Goal: Task Accomplishment & Management: Use online tool/utility

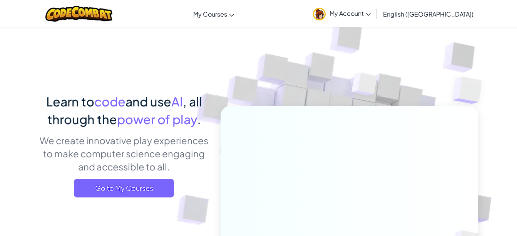
click at [371, 17] on span "My Account" at bounding box center [349, 13] width 41 height 8
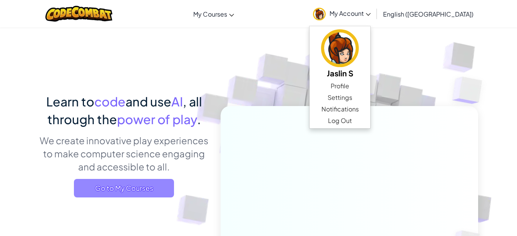
click at [157, 184] on span "Go to My Courses" at bounding box center [124, 188] width 100 height 18
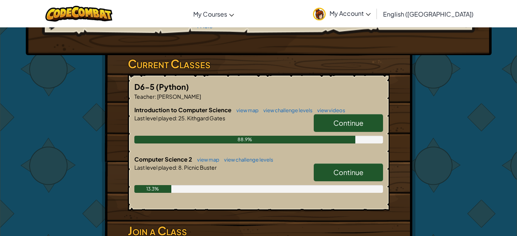
scroll to position [117, 0]
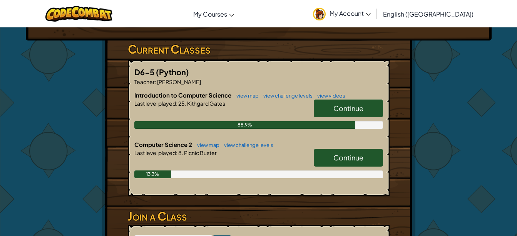
click at [363, 152] on link "Continue" at bounding box center [348, 158] width 69 height 18
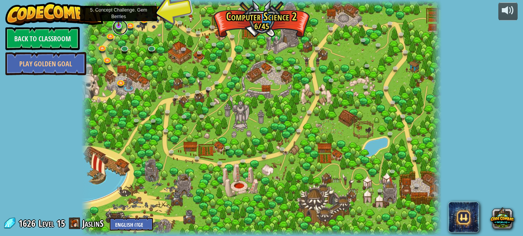
click at [119, 27] on link at bounding box center [119, 27] width 15 height 15
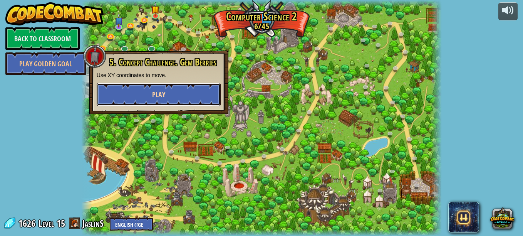
click at [161, 88] on button "Play" at bounding box center [159, 94] width 124 height 23
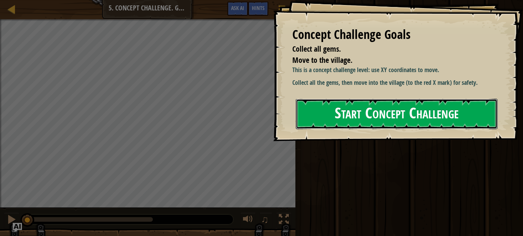
click at [399, 111] on button "Start Concept Challenge" at bounding box center [397, 114] width 202 height 30
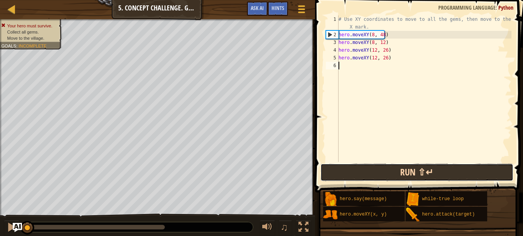
click at [372, 166] on button "Run ⇧↵" at bounding box center [416, 172] width 193 height 18
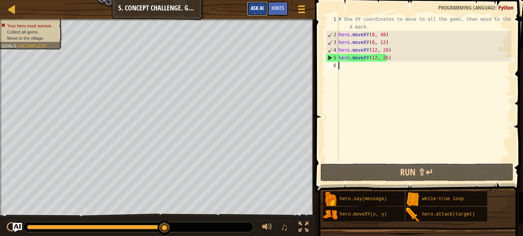
click at [259, 6] on span "Ask AI" at bounding box center [257, 7] width 13 height 7
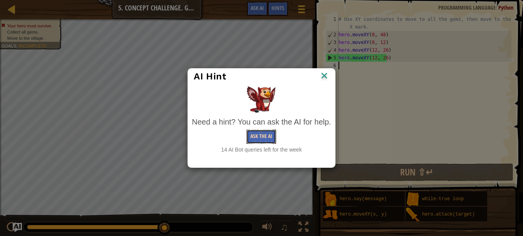
click at [259, 139] on button "Ask the AI" at bounding box center [261, 136] width 30 height 14
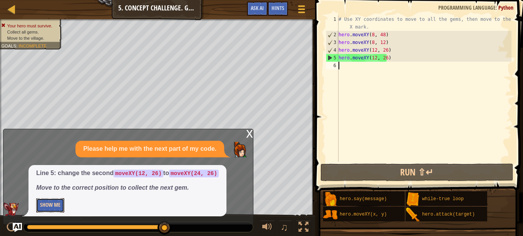
click at [57, 202] on button "Show Me" at bounding box center [50, 205] width 28 height 14
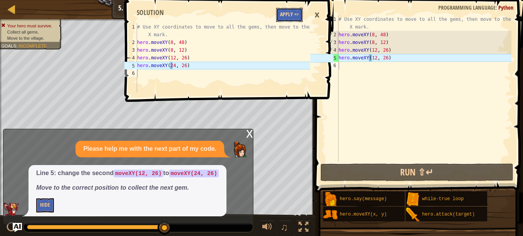
click at [286, 12] on button "Apply =>" at bounding box center [289, 15] width 27 height 14
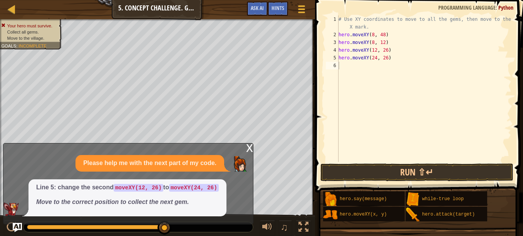
click at [249, 149] on div "x" at bounding box center [249, 147] width 7 height 8
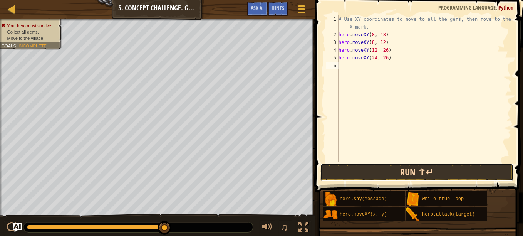
click at [371, 166] on button "Run ⇧↵" at bounding box center [416, 172] width 193 height 18
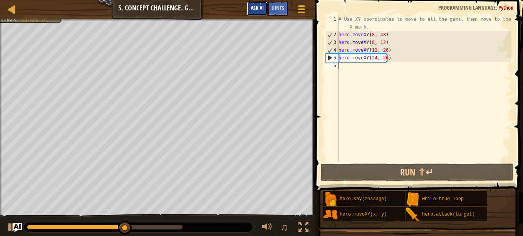
click at [257, 5] on span "Ask AI" at bounding box center [257, 7] width 13 height 7
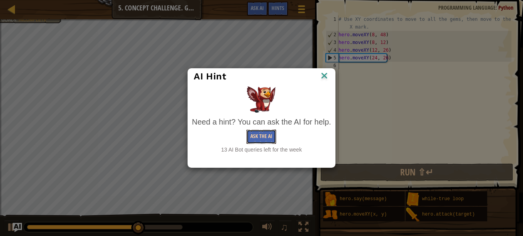
click at [258, 139] on button "Ask the AI" at bounding box center [261, 136] width 30 height 14
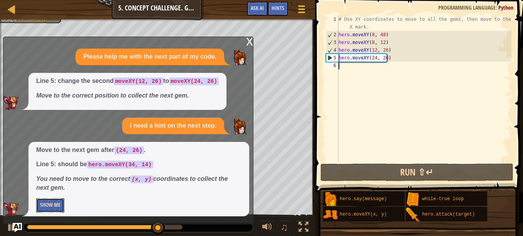
click at [52, 207] on button "Show Me" at bounding box center [50, 205] width 28 height 14
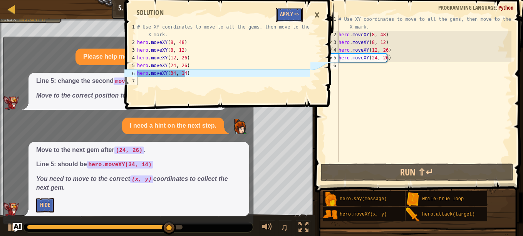
click at [289, 15] on button "Apply =>" at bounding box center [289, 15] width 27 height 14
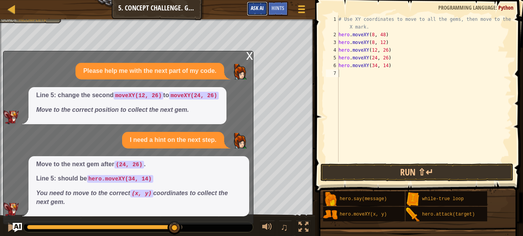
click at [251, 8] on span "Ask AI" at bounding box center [257, 7] width 13 height 7
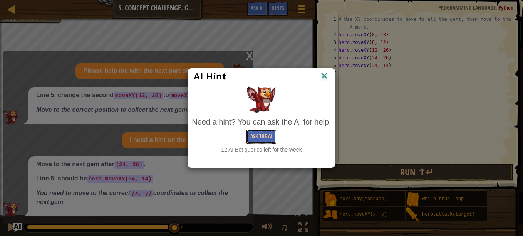
click at [254, 137] on button "Ask the AI" at bounding box center [261, 136] width 30 height 14
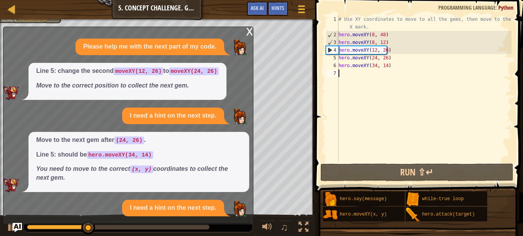
scroll to position [48, 0]
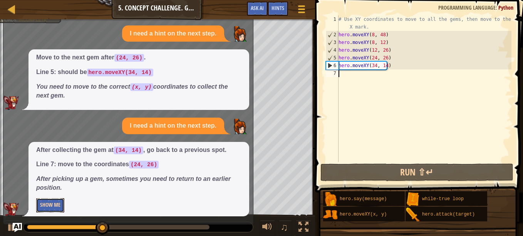
click at [55, 204] on button "Show Me" at bounding box center [50, 205] width 28 height 14
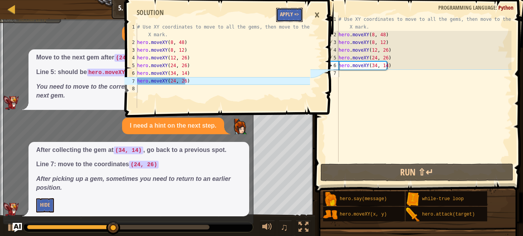
click at [292, 15] on button "Apply =>" at bounding box center [289, 15] width 27 height 14
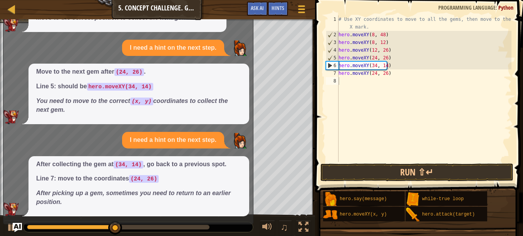
scroll to position [34, 0]
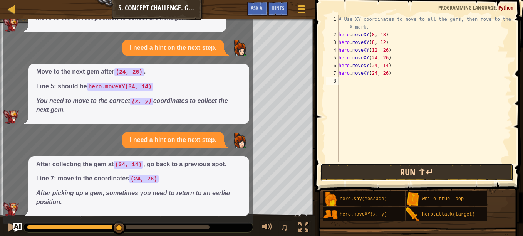
click at [372, 172] on button "Run ⇧↵" at bounding box center [416, 172] width 193 height 18
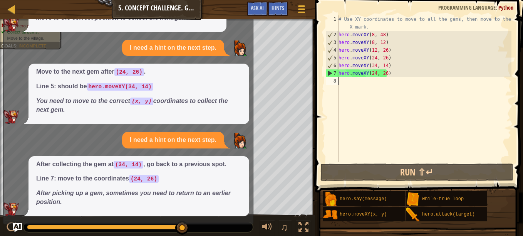
click at [202, 41] on div "I need a hint on the next step." at bounding box center [173, 48] width 102 height 17
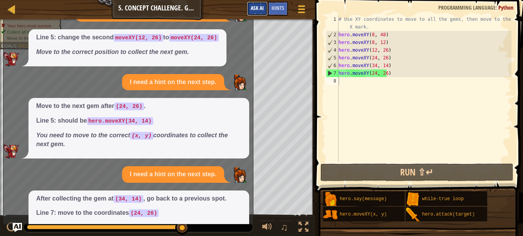
click at [259, 13] on button "Ask AI" at bounding box center [257, 9] width 21 height 14
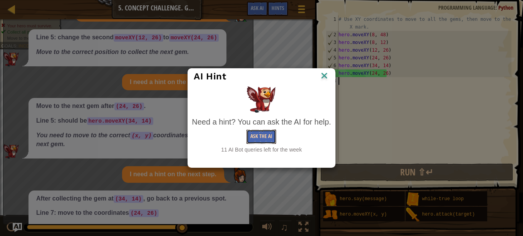
click at [267, 130] on button "Ask the AI" at bounding box center [261, 136] width 30 height 14
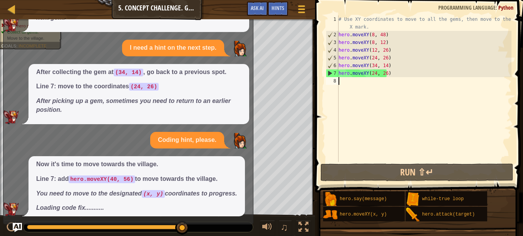
scroll to position [132, 0]
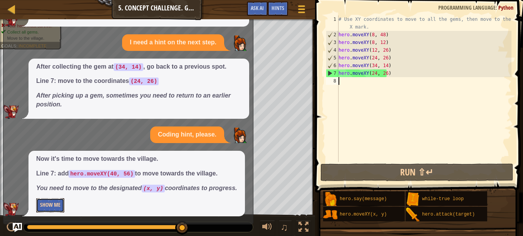
click at [55, 202] on button "Show Me" at bounding box center [50, 205] width 28 height 14
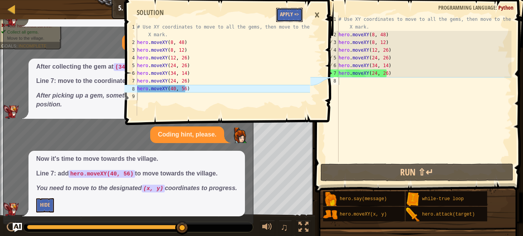
click at [290, 14] on button "Apply =>" at bounding box center [289, 15] width 27 height 14
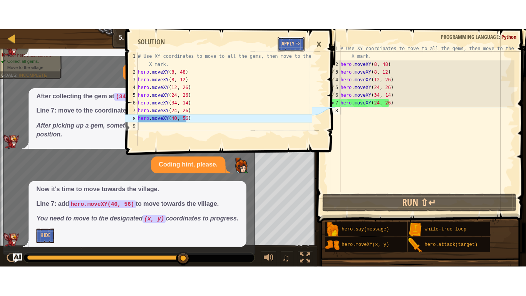
scroll to position [117, 0]
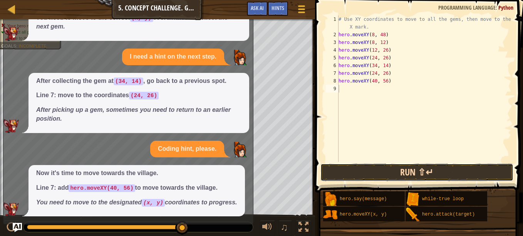
click at [415, 174] on button "Run ⇧↵" at bounding box center [416, 172] width 193 height 18
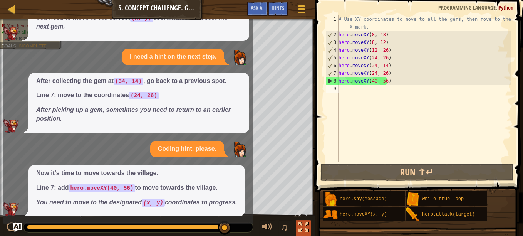
click at [304, 224] on div at bounding box center [303, 227] width 10 height 10
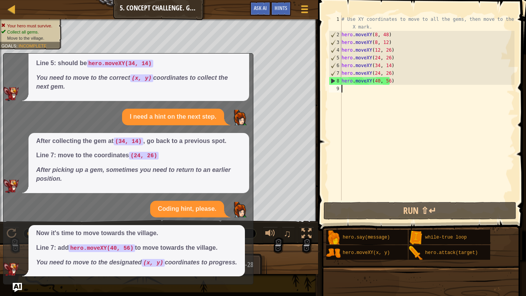
scroll to position [0, 0]
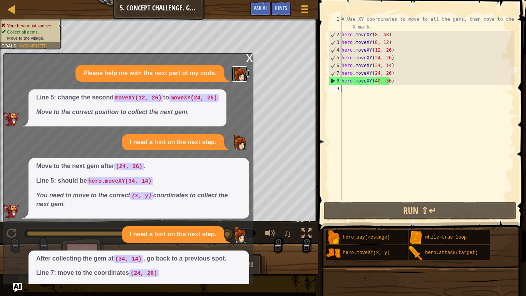
click at [245, 66] on img at bounding box center [239, 73] width 15 height 15
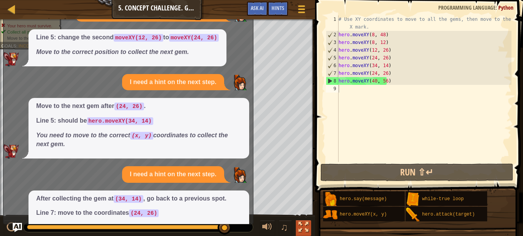
click at [304, 227] on div at bounding box center [303, 227] width 10 height 10
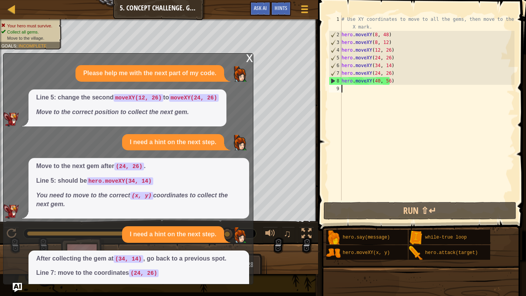
click at [248, 59] on div "x" at bounding box center [249, 58] width 7 height 8
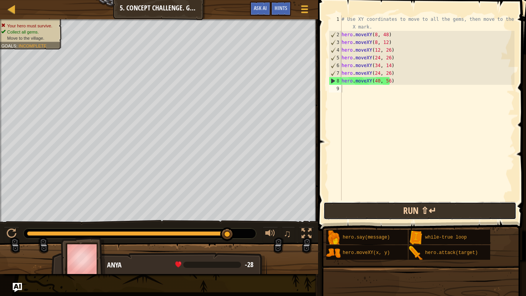
click at [369, 207] on button "Run ⇧↵" at bounding box center [419, 211] width 193 height 18
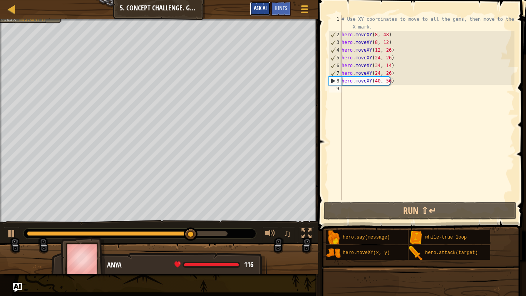
click at [257, 9] on span "Ask AI" at bounding box center [260, 7] width 13 height 7
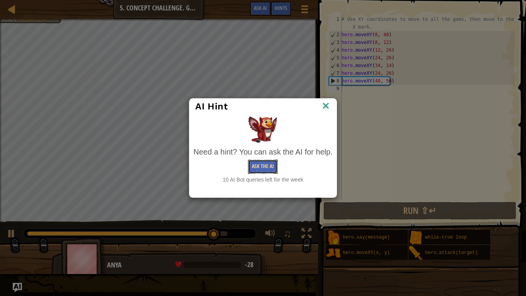
click at [264, 171] on button "Ask the AI" at bounding box center [263, 166] width 30 height 14
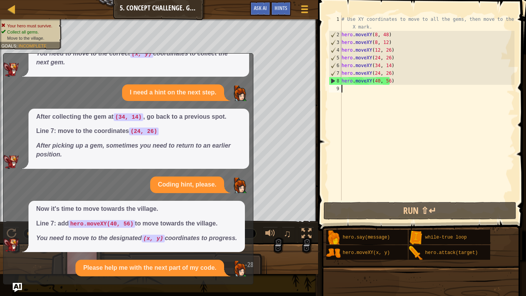
scroll to position [215, 0]
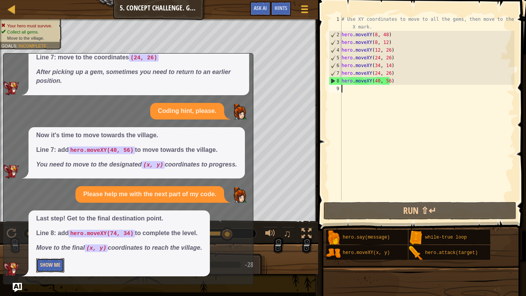
click at [59, 235] on button "Show Me" at bounding box center [50, 265] width 28 height 14
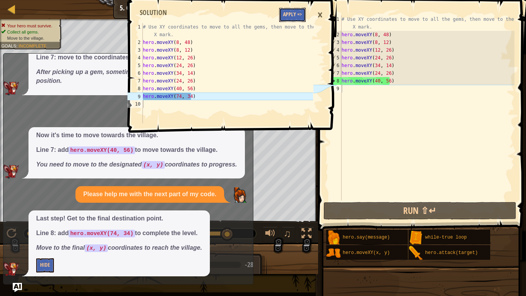
click at [289, 17] on button "Apply =>" at bounding box center [292, 15] width 27 height 14
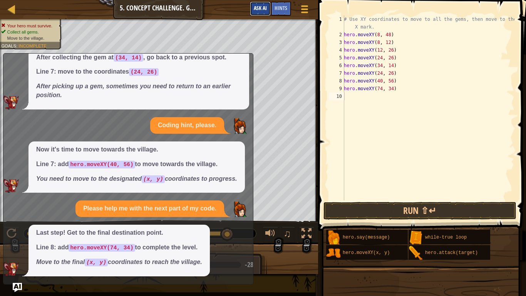
click at [261, 9] on span "Ask AI" at bounding box center [260, 7] width 13 height 7
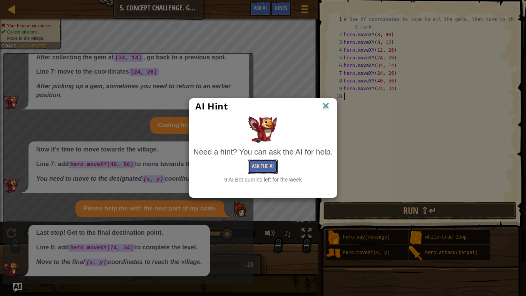
click at [259, 165] on button "Ask the AI" at bounding box center [263, 166] width 30 height 14
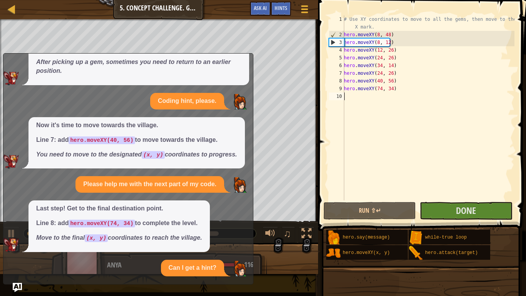
scroll to position [298, 0]
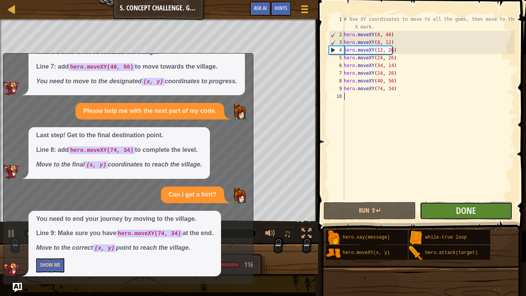
click at [432, 208] on button "Done" at bounding box center [466, 211] width 92 height 18
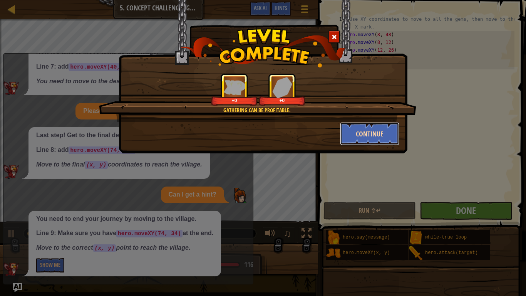
click at [355, 134] on button "Continue" at bounding box center [370, 133] width 60 height 23
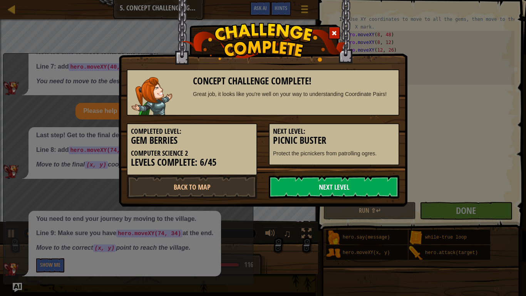
click at [332, 183] on link "Next Level" at bounding box center [334, 186] width 130 height 23
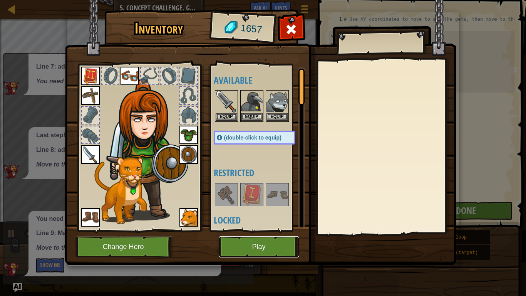
click at [244, 235] on button "Play" at bounding box center [259, 246] width 80 height 21
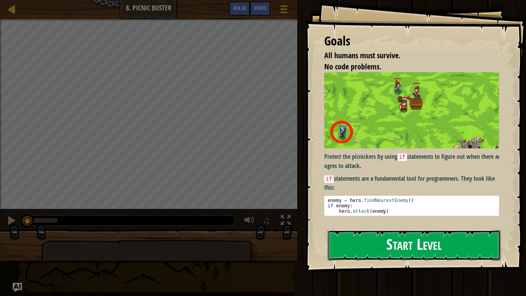
click at [441, 235] on button "Start Level" at bounding box center [414, 245] width 173 height 30
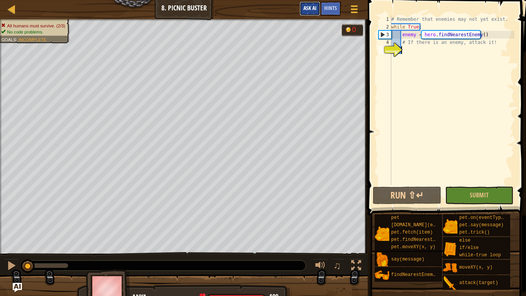
click at [313, 9] on span "Ask AI" at bounding box center [309, 7] width 13 height 7
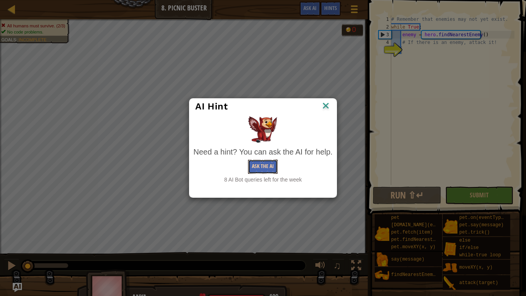
click at [269, 166] on button "Ask the AI" at bounding box center [263, 166] width 30 height 14
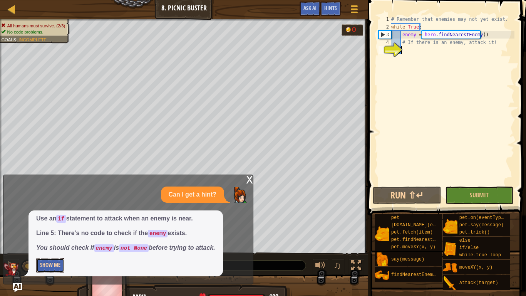
click at [43, 235] on button "Show Me" at bounding box center [50, 265] width 28 height 14
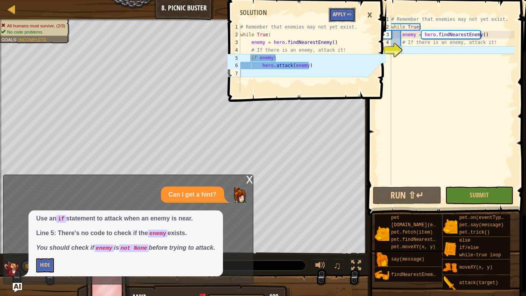
click at [343, 14] on button "Apply =>" at bounding box center [342, 15] width 27 height 14
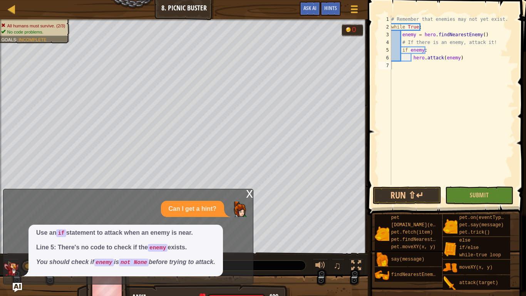
click at [247, 195] on div "x" at bounding box center [249, 193] width 7 height 8
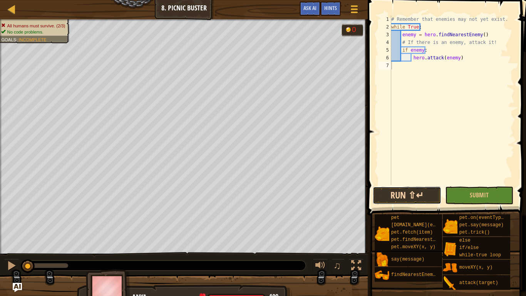
click at [410, 199] on button "Run ⇧↵" at bounding box center [407, 195] width 69 height 18
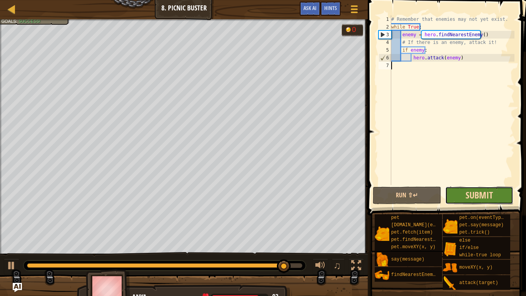
click at [473, 199] on span "Submit" at bounding box center [478, 195] width 27 height 12
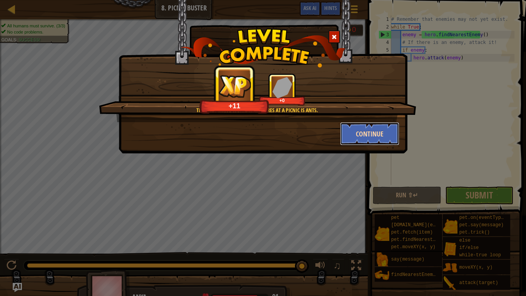
click at [377, 141] on button "Continue" at bounding box center [370, 133] width 60 height 23
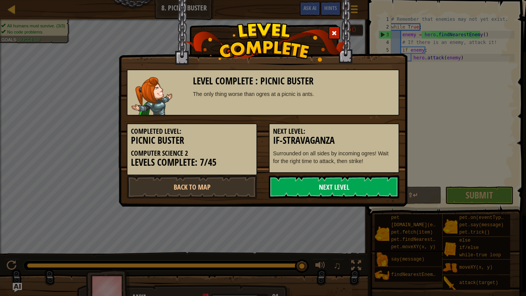
click at [354, 188] on link "Next Level" at bounding box center [334, 186] width 130 height 23
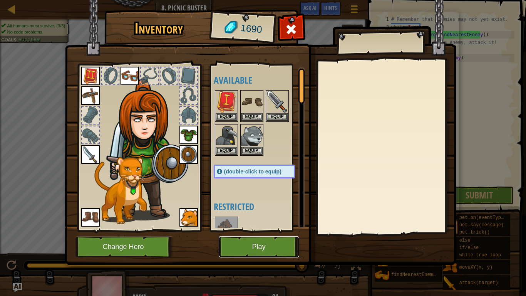
click at [281, 235] on button "Play" at bounding box center [259, 246] width 80 height 21
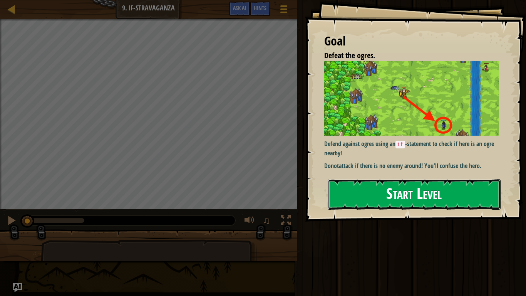
click at [391, 192] on button "Start Level" at bounding box center [414, 194] width 173 height 30
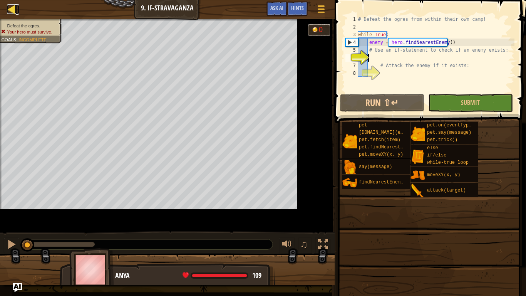
click at [12, 9] on div at bounding box center [12, 9] width 10 height 10
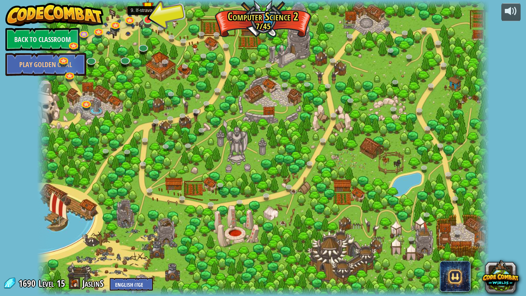
click at [145, 18] on img at bounding box center [148, 7] width 12 height 26
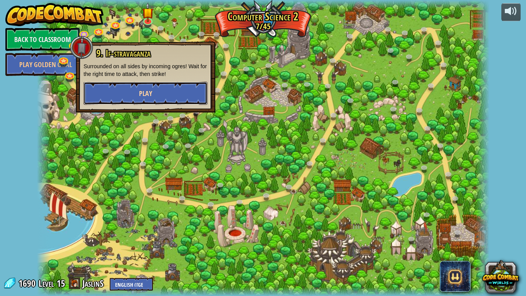
click at [176, 91] on button "Play" at bounding box center [146, 93] width 124 height 23
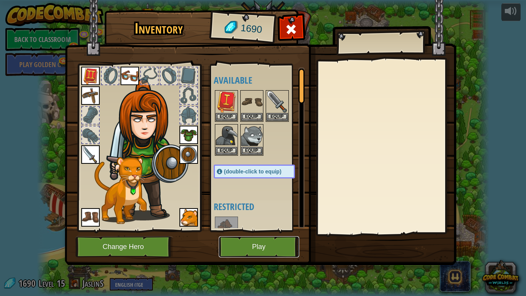
click at [255, 235] on button "Play" at bounding box center [259, 246] width 80 height 21
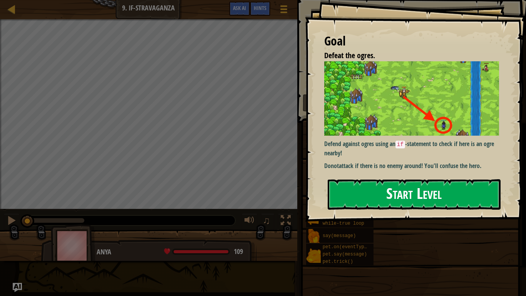
click at [427, 194] on button "Start Level" at bounding box center [414, 194] width 173 height 30
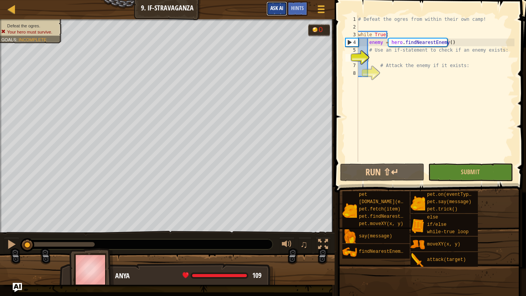
click at [277, 13] on button "Ask AI" at bounding box center [276, 9] width 21 height 14
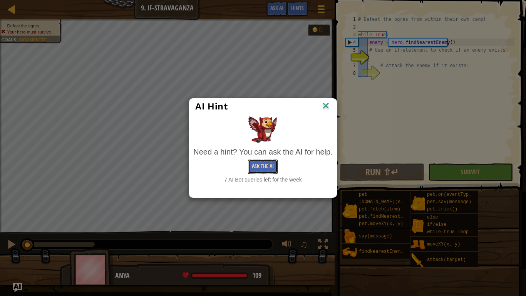
click at [263, 172] on button "Ask the AI" at bounding box center [263, 166] width 30 height 14
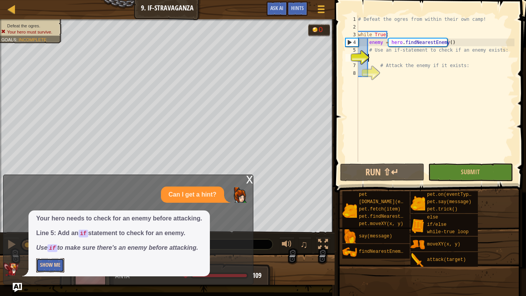
click at [45, 235] on button "Show Me" at bounding box center [50, 265] width 28 height 14
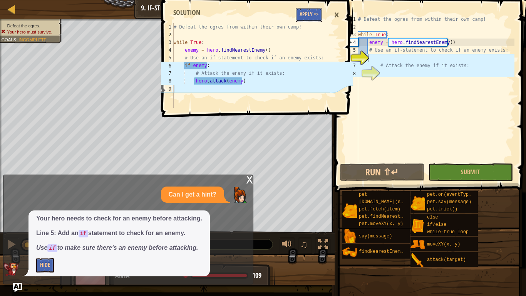
click at [315, 14] on button "Apply =>" at bounding box center [309, 15] width 27 height 14
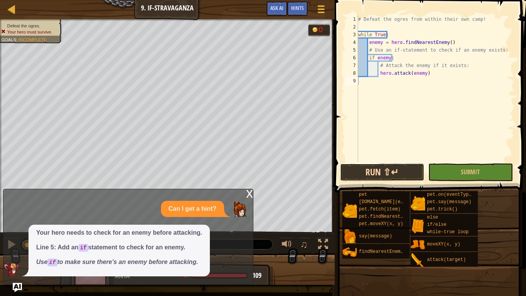
click at [390, 171] on button "Run ⇧↵" at bounding box center [382, 172] width 84 height 18
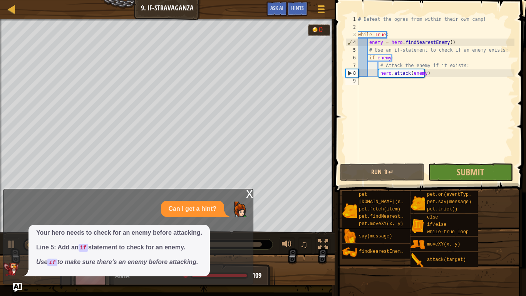
click at [247, 195] on div "x" at bounding box center [249, 193] width 7 height 8
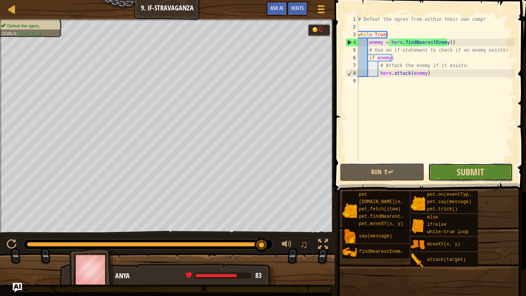
click at [464, 167] on span "Submit" at bounding box center [469, 172] width 27 height 12
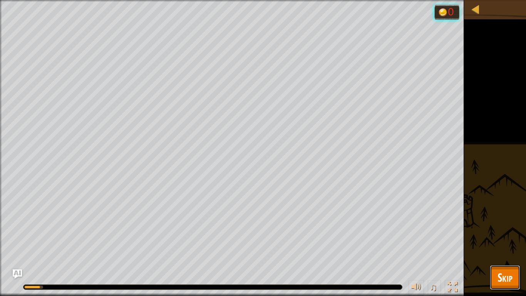
click at [497, 235] on button "Skip" at bounding box center [505, 277] width 30 height 25
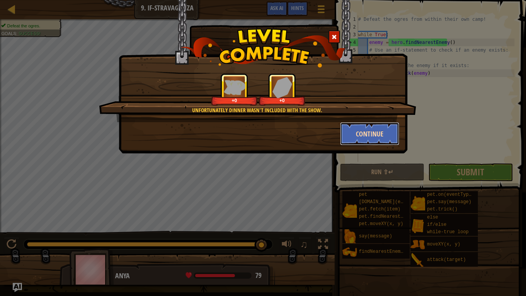
click at [381, 129] on button "Continue" at bounding box center [370, 133] width 60 height 23
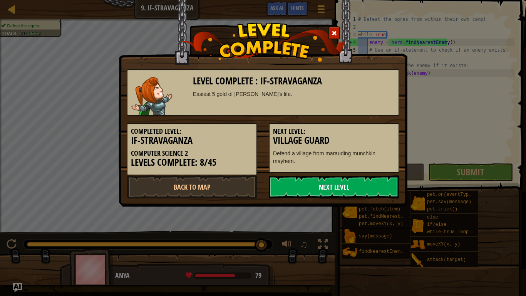
click at [324, 192] on link "Next Level" at bounding box center [334, 186] width 130 height 23
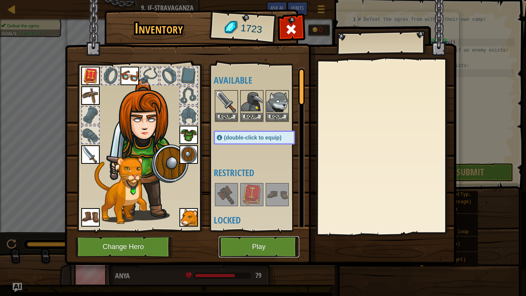
click at [256, 235] on button "Play" at bounding box center [259, 246] width 80 height 21
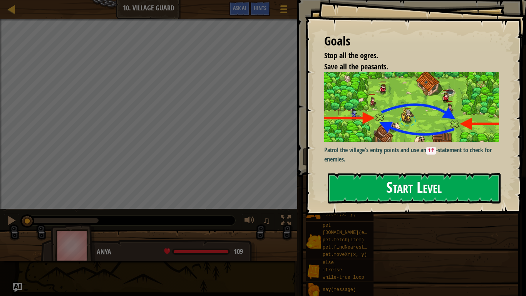
click at [396, 186] on button "Start Level" at bounding box center [414, 188] width 173 height 30
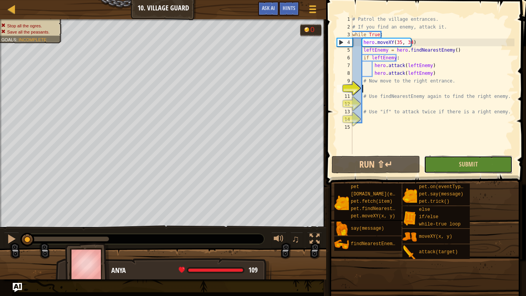
click at [450, 160] on button "Submit" at bounding box center [468, 164] width 89 height 18
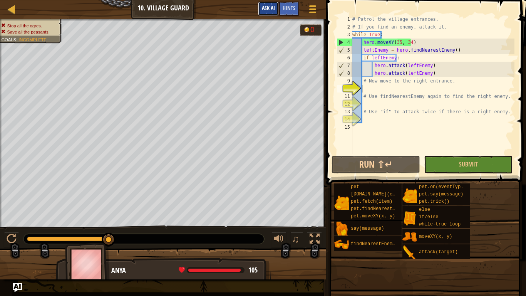
click at [267, 12] on button "Ask AI" at bounding box center [268, 9] width 21 height 14
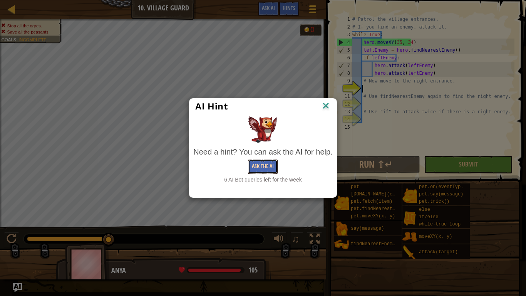
click at [262, 166] on button "Ask the AI" at bounding box center [263, 166] width 30 height 14
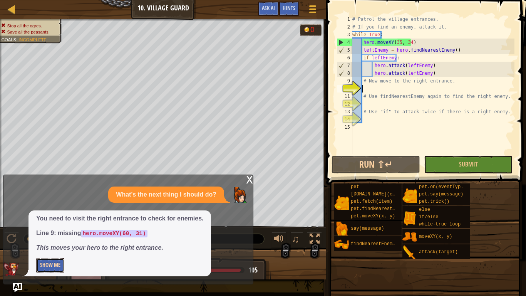
click at [49, 235] on button "Show Me" at bounding box center [50, 265] width 28 height 14
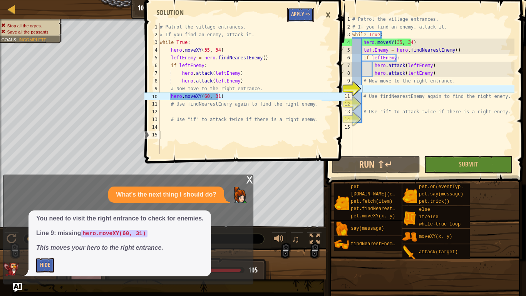
click at [307, 19] on button "Apply =>" at bounding box center [300, 15] width 27 height 14
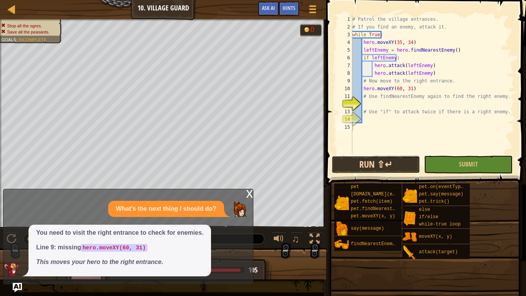
click at [386, 166] on button "Run ⇧↵" at bounding box center [375, 164] width 89 height 18
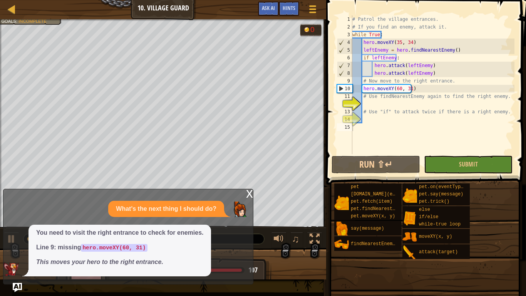
click at [247, 191] on div "x" at bounding box center [249, 193] width 7 height 8
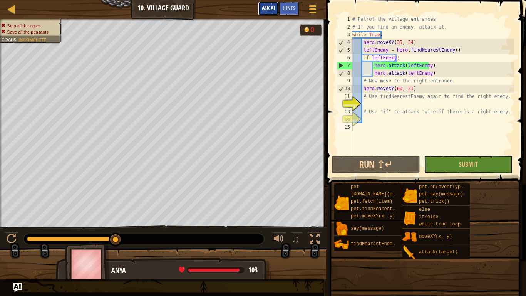
click at [264, 10] on span "Ask AI" at bounding box center [268, 7] width 13 height 7
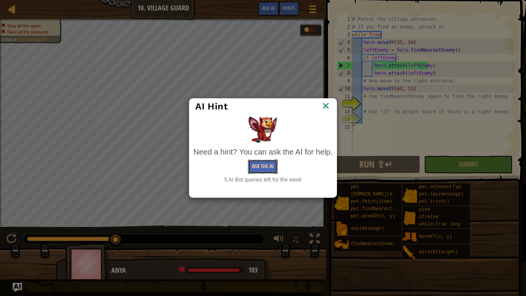
click at [268, 164] on button "Ask the AI" at bounding box center [263, 166] width 30 height 14
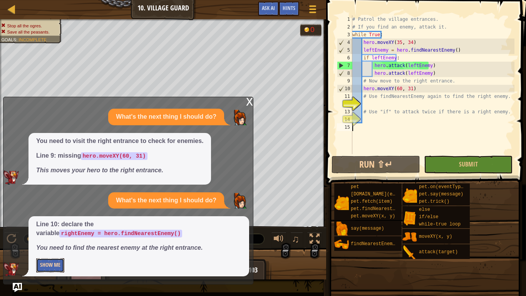
click at [47, 235] on button "Show Me" at bounding box center [50, 265] width 28 height 14
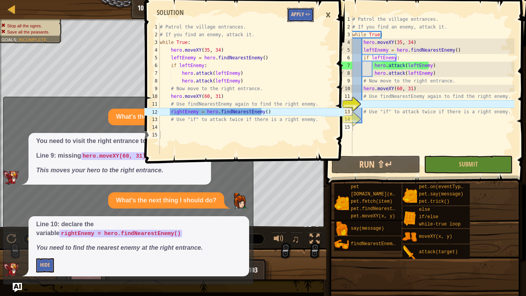
click at [301, 14] on button "Apply =>" at bounding box center [300, 15] width 27 height 14
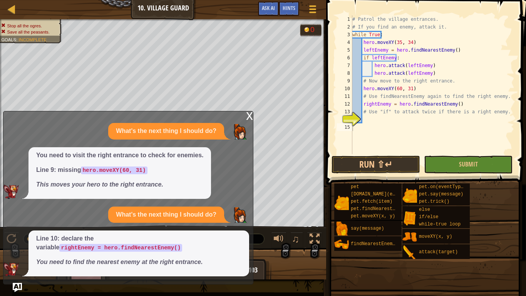
click at [247, 119] on div "x" at bounding box center [249, 115] width 7 height 8
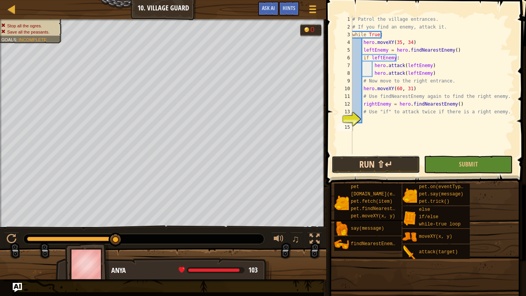
click at [383, 168] on button "Run ⇧↵" at bounding box center [375, 164] width 89 height 18
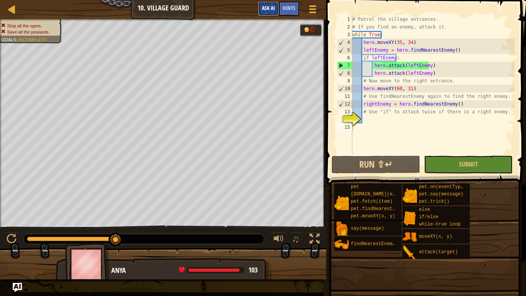
click at [266, 10] on span "Ask AI" at bounding box center [268, 7] width 13 height 7
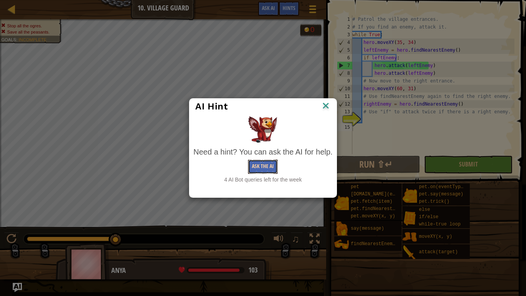
drag, startPoint x: 263, startPoint y: 166, endPoint x: 254, endPoint y: 164, distance: 9.6
click at [254, 164] on button "Ask the AI" at bounding box center [263, 166] width 30 height 14
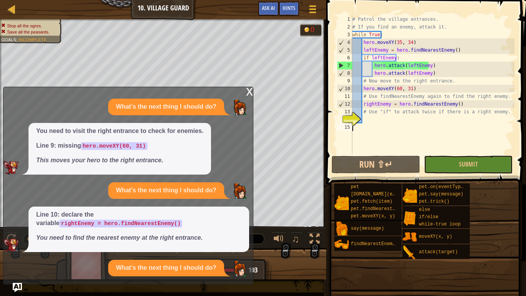
click at [251, 95] on div "x" at bounding box center [249, 91] width 7 height 8
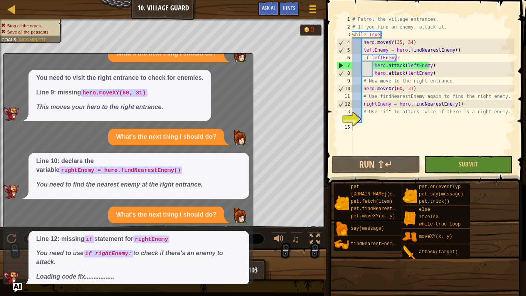
scroll to position [25, 0]
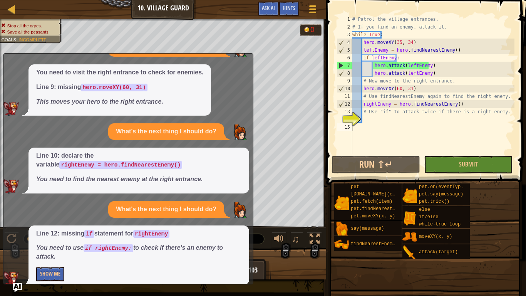
click at [51, 235] on div "Line 12: missing if statement for rightEnemy You need to use if rightEnemy: to …" at bounding box center [138, 255] width 221 height 60
click at [55, 235] on button "Show Me" at bounding box center [50, 274] width 28 height 14
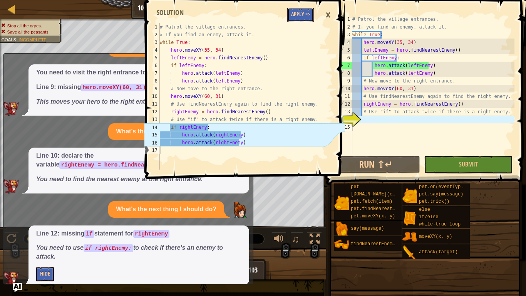
click at [302, 13] on button "Apply =>" at bounding box center [300, 15] width 27 height 14
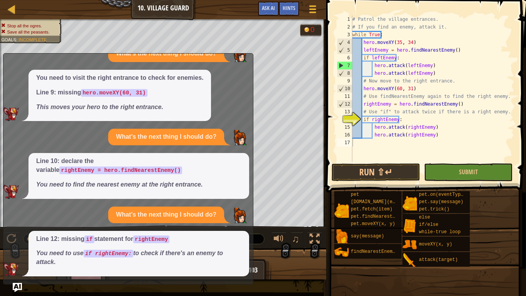
scroll to position [11, 0]
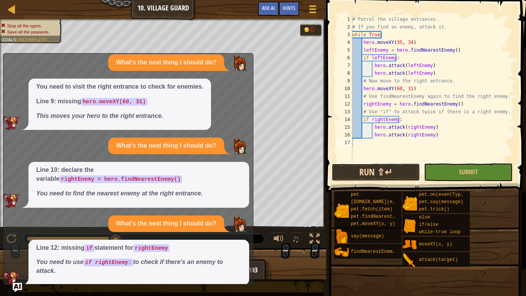
click at [368, 174] on button "Run ⇧↵" at bounding box center [375, 172] width 89 height 18
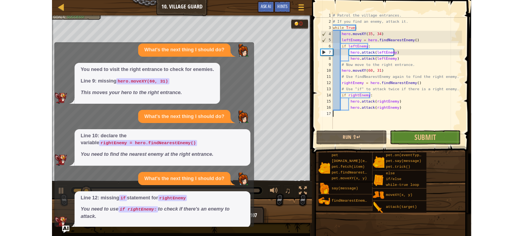
scroll to position [0, 0]
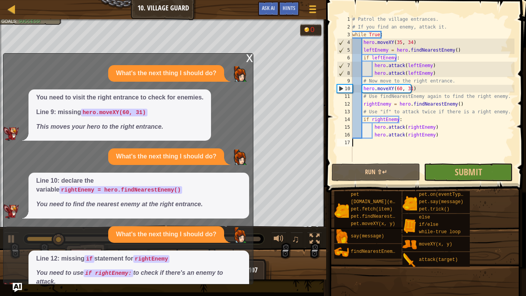
click at [246, 59] on div "x" at bounding box center [249, 58] width 7 height 8
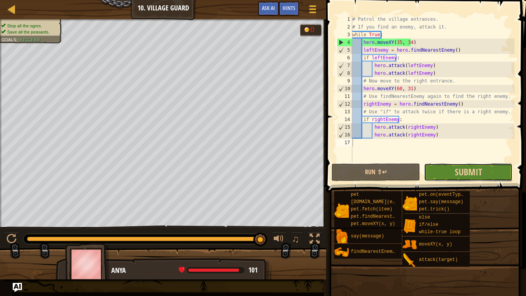
click at [457, 164] on button "Submit" at bounding box center [468, 172] width 89 height 18
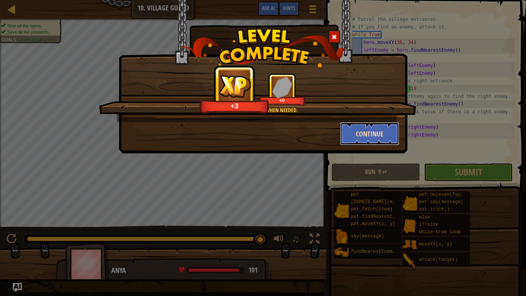
click at [379, 130] on button "Continue" at bounding box center [370, 133] width 60 height 23
